Goal: Information Seeking & Learning: Learn about a topic

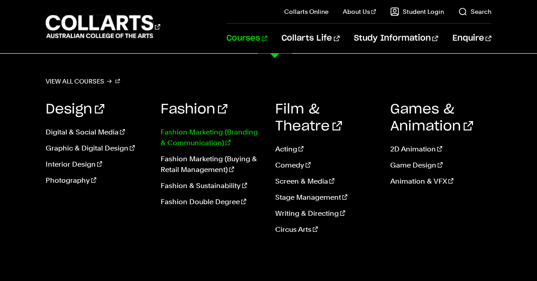
click at [215, 136] on link "Fashion Marketing (Branding & Communication)" at bounding box center [211, 137] width 101 height 21
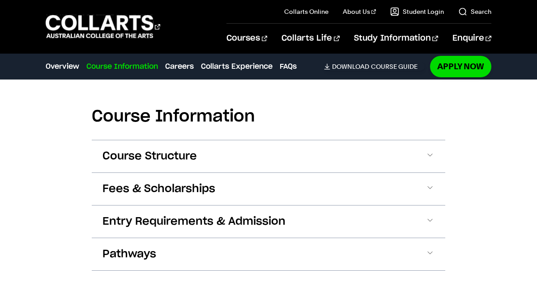
scroll to position [1019, 0]
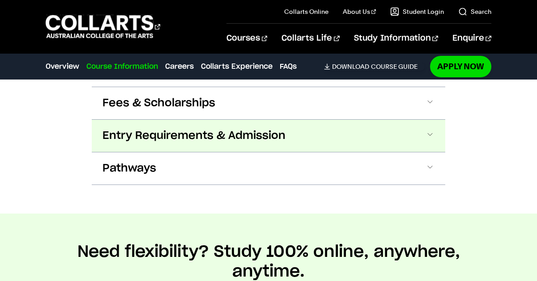
click at [202, 129] on span "Entry Requirements & Admission" at bounding box center [193, 136] width 183 height 14
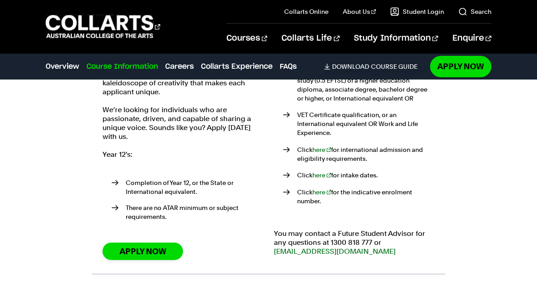
scroll to position [1234, 0]
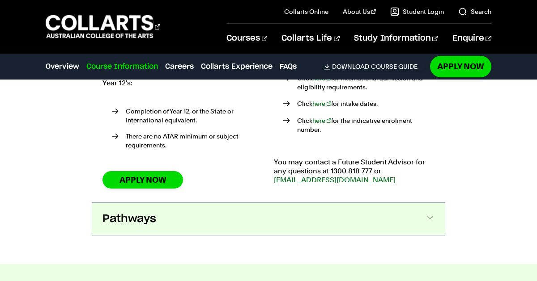
click at [227, 203] on button "Pathways" at bounding box center [268, 219] width 353 height 32
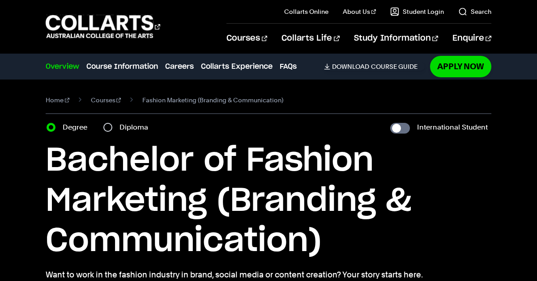
scroll to position [1, 0]
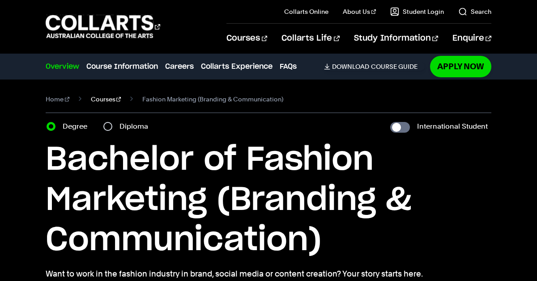
click at [101, 96] on link "Courses" at bounding box center [106, 99] width 30 height 13
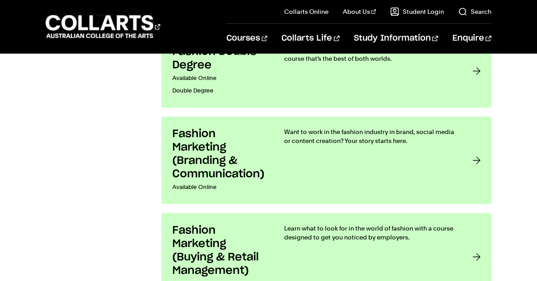
scroll to position [1100, 0]
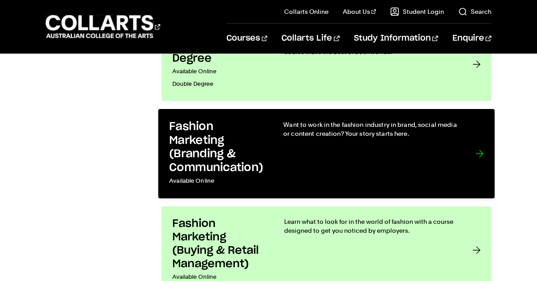
click at [299, 145] on div "Want to work in the fashion industry in brand, social media or content creation…" at bounding box center [370, 154] width 174 height 68
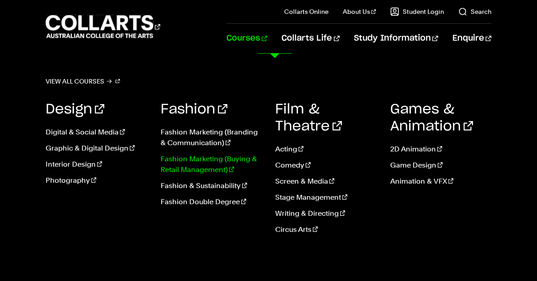
click at [199, 159] on link "Fashion Marketing (Buying & Retail Management)" at bounding box center [211, 164] width 101 height 21
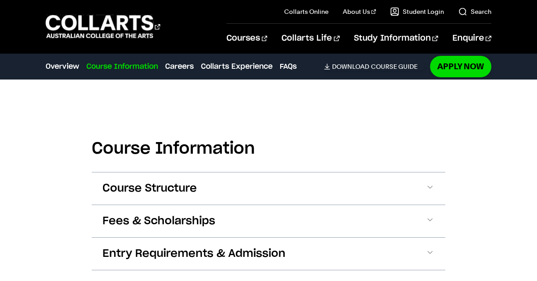
scroll to position [940, 0]
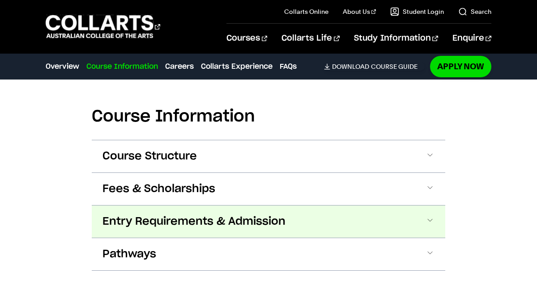
click at [186, 221] on span "Entry Requirements & Admission" at bounding box center [193, 222] width 183 height 14
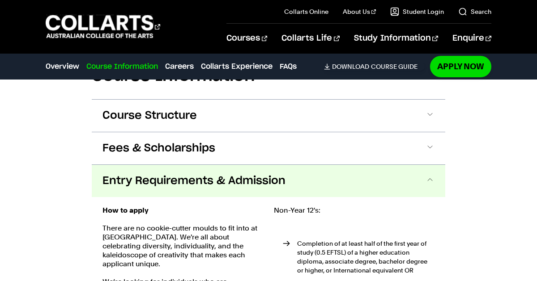
scroll to position [976, 0]
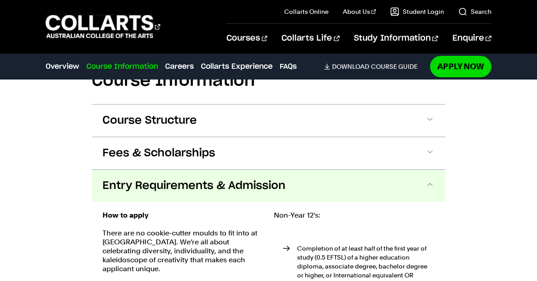
click at [175, 181] on span "Entry Requirements & Admission" at bounding box center [193, 186] width 183 height 14
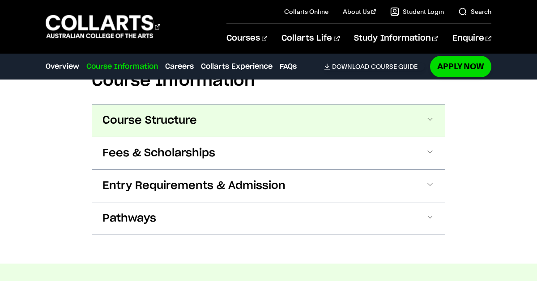
click at [159, 122] on span "Course Structure" at bounding box center [149, 121] width 94 height 14
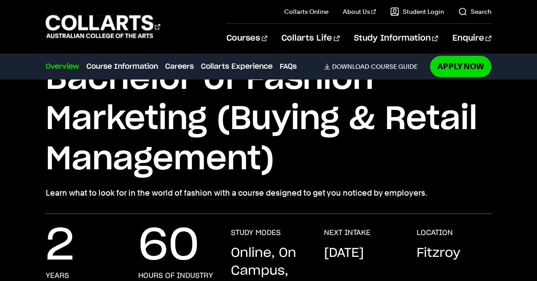
scroll to position [0, 0]
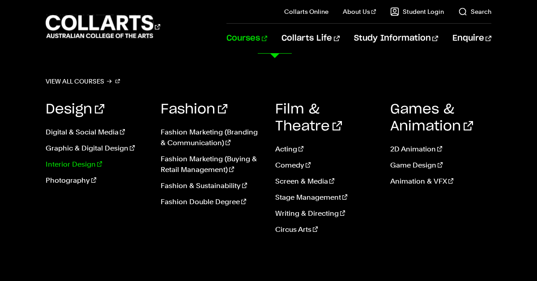
click at [91, 163] on link "Interior Design" at bounding box center [96, 164] width 101 height 11
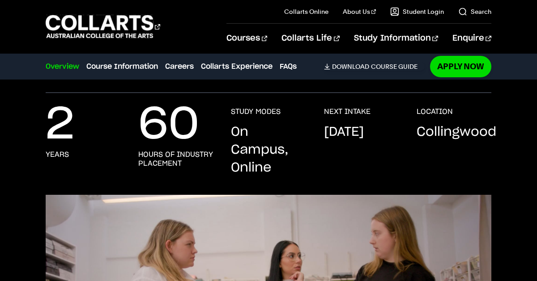
scroll to position [175, 0]
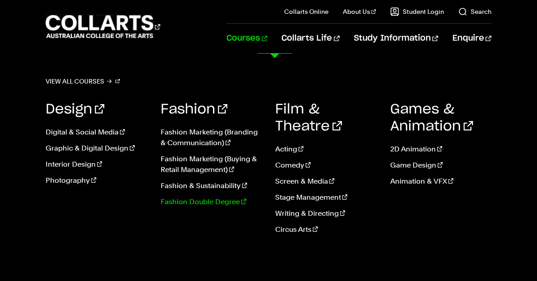
click at [203, 203] on link "Fashion Double Degree" at bounding box center [211, 202] width 101 height 11
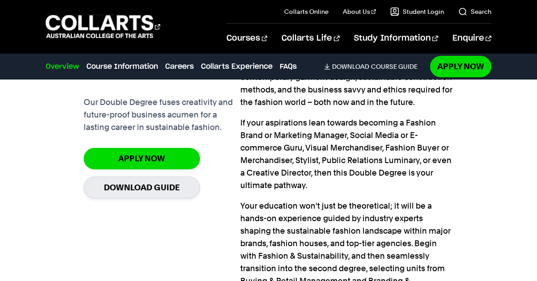
scroll to position [765, 0]
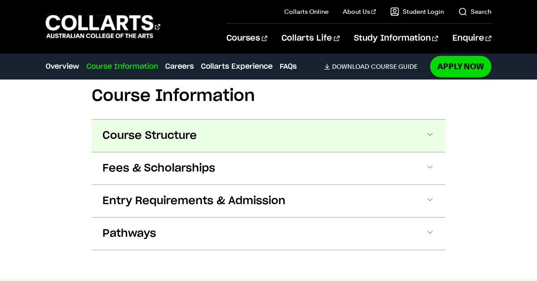
click at [224, 133] on button "Course Structure" at bounding box center [268, 136] width 353 height 32
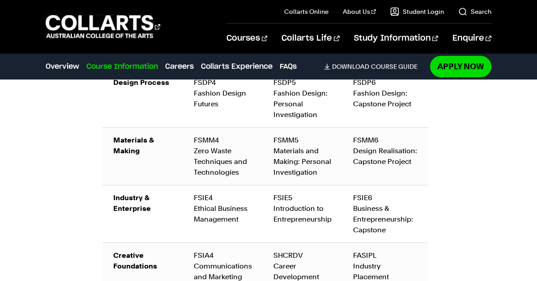
scroll to position [1485, 0]
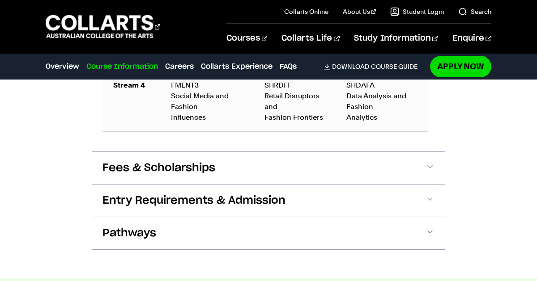
click at [215, 163] on button "Fees & Scholarships" at bounding box center [268, 168] width 353 height 32
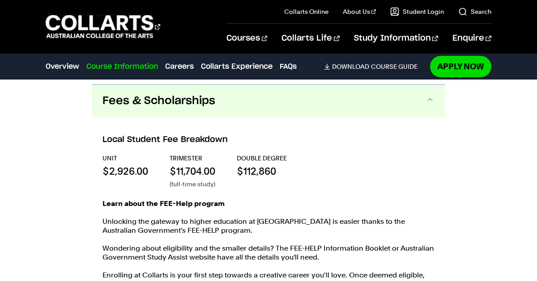
scroll to position [1992, 0]
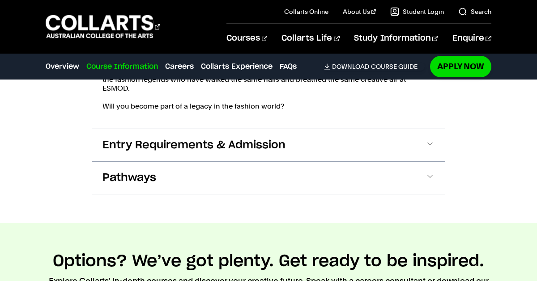
click at [209, 142] on button "Entry Requirements & Admission" at bounding box center [268, 145] width 353 height 32
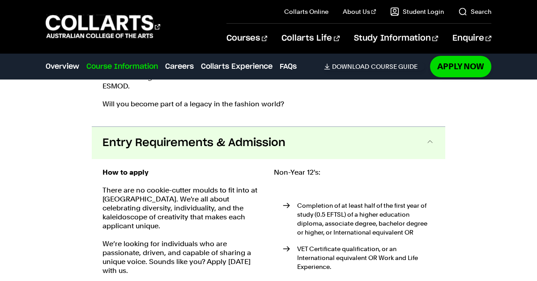
scroll to position [2411, 0]
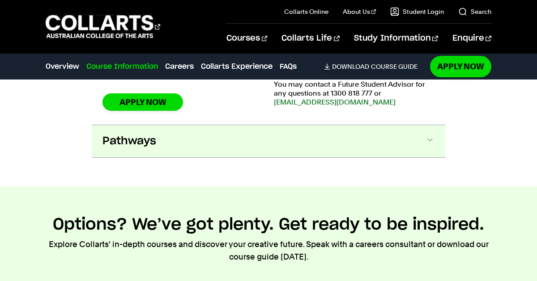
click at [218, 132] on button "Pathways" at bounding box center [268, 141] width 353 height 32
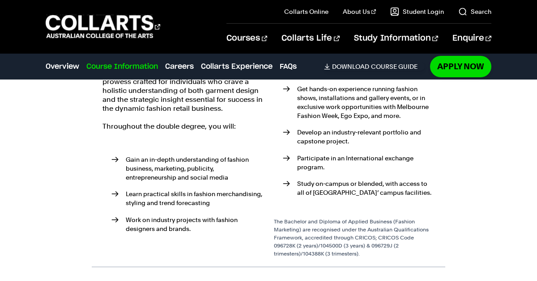
scroll to position [0, 0]
